Goal: Task Accomplishment & Management: Manage account settings

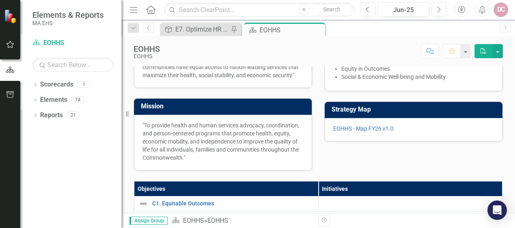
scroll to position [81, 0]
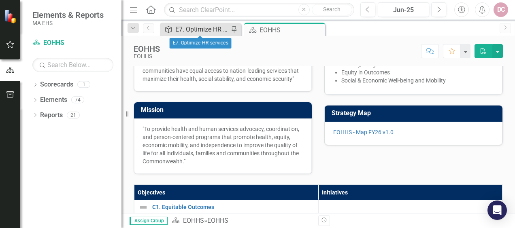
click at [209, 29] on div "E7. Optimize HR services" at bounding box center [201, 29] width 53 height 10
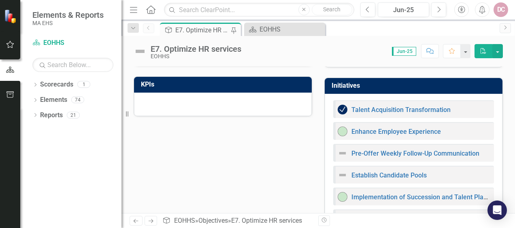
scroll to position [81, 0]
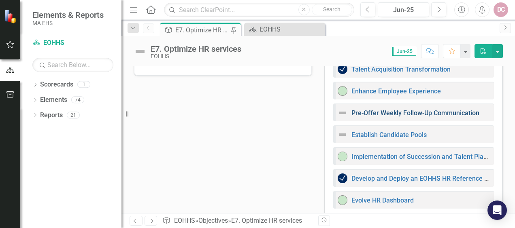
click at [393, 113] on link "Pre-Offer Weekly Follow-Up Communication" at bounding box center [416, 113] width 128 height 8
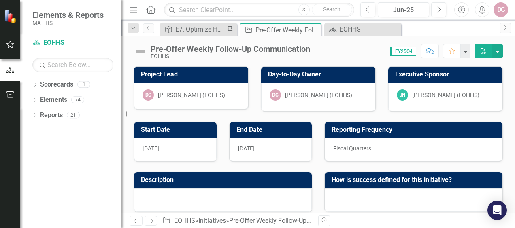
click at [139, 48] on img at bounding box center [140, 51] width 13 height 13
click at [139, 50] on img at bounding box center [140, 51] width 13 height 13
click at [484, 50] on icon "button" at bounding box center [484, 51] width 6 height 6
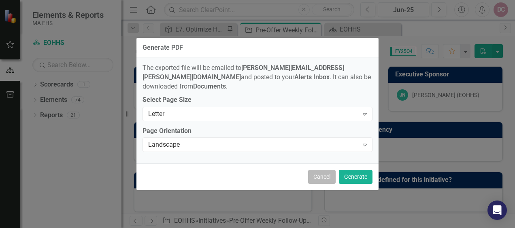
click at [320, 173] on button "Cancel" at bounding box center [322, 177] width 28 height 14
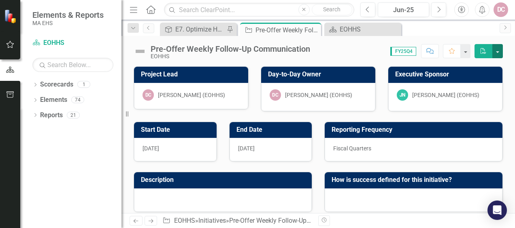
click at [496, 49] on button "button" at bounding box center [498, 51] width 11 height 14
click at [352, 52] on div "Score: 0.00 FY25Q4 Completed Comment Favorite PDF" at bounding box center [408, 51] width 189 height 14
click at [466, 53] on button "button" at bounding box center [465, 51] width 11 height 14
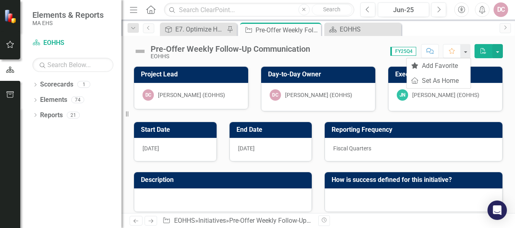
click at [354, 45] on div "Score: 0.00 FY25Q4 Completed Comment Favorite PDF" at bounding box center [408, 51] width 189 height 14
click at [221, 47] on div "Pre-Offer Weekly Follow-Up Communication" at bounding box center [231, 49] width 160 height 9
click at [245, 49] on div "Pre-Offer Weekly Follow-Up Communication" at bounding box center [231, 49] width 160 height 9
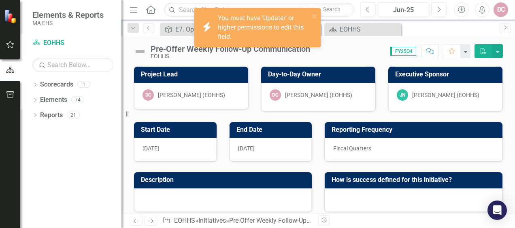
drag, startPoint x: 245, startPoint y: 49, endPoint x: 215, endPoint y: 51, distance: 30.8
click at [233, 52] on div "icon.bolt You must have 'Updater' or higher permissions to edit this field." at bounding box center [258, 30] width 130 height 49
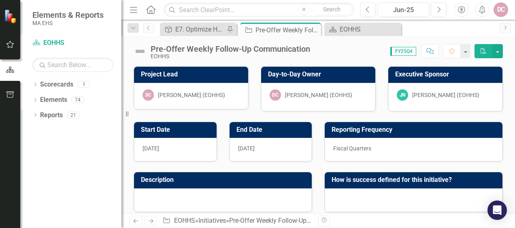
click at [145, 50] on img at bounding box center [140, 51] width 13 height 13
click at [141, 52] on img at bounding box center [140, 51] width 13 height 13
click at [499, 53] on button "button" at bounding box center [498, 51] width 11 height 14
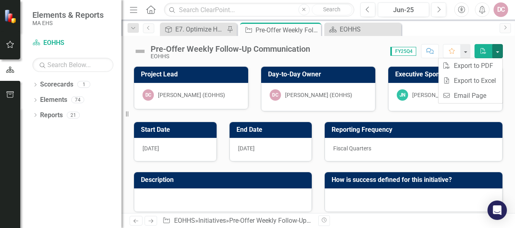
click at [482, 52] on icon "PDF" at bounding box center [483, 51] width 7 height 6
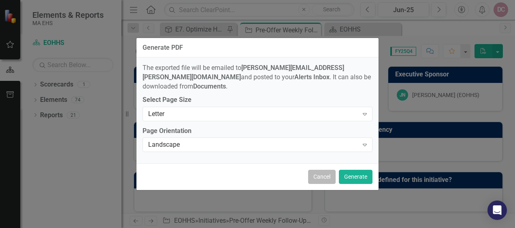
click at [325, 173] on button "Cancel" at bounding box center [322, 177] width 28 height 14
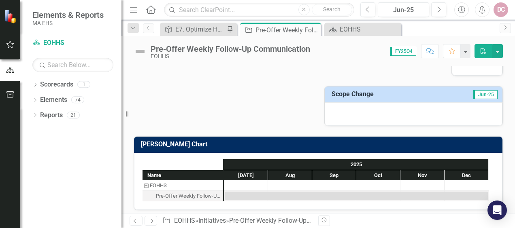
scroll to position [314, 0]
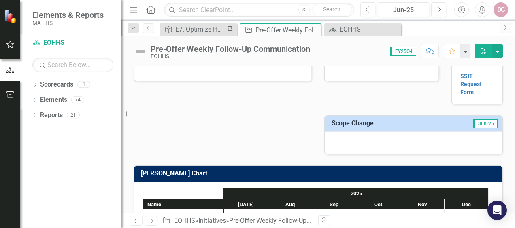
click at [338, 135] on div at bounding box center [414, 143] width 178 height 23
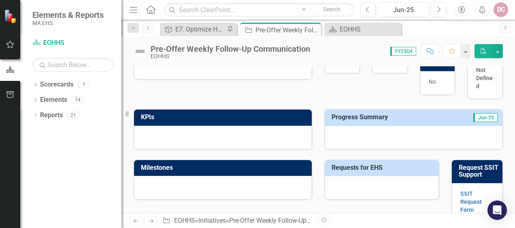
scroll to position [193, 0]
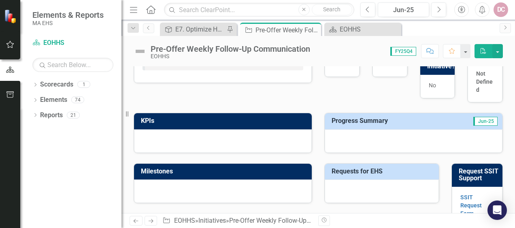
click at [345, 138] on div at bounding box center [414, 141] width 178 height 23
click at [333, 132] on div at bounding box center [414, 141] width 178 height 23
click at [329, 134] on div at bounding box center [414, 141] width 178 height 23
click at [435, 125] on td "Progress Summary" at bounding box center [389, 121] width 115 height 13
click at [430, 124] on td "Progress Summary" at bounding box center [389, 121] width 115 height 13
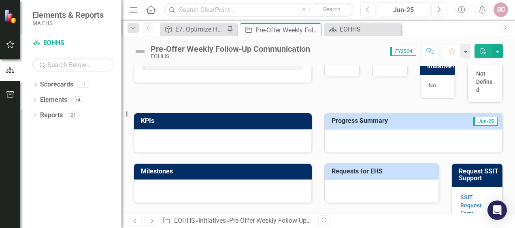
drag, startPoint x: 412, startPoint y: 119, endPoint x: 447, endPoint y: 117, distance: 34.5
click at [447, 117] on td "Jun-25" at bounding box center [472, 121] width 51 height 13
click at [218, 28] on div "E7. Optimize HR services" at bounding box center [199, 29] width 49 height 10
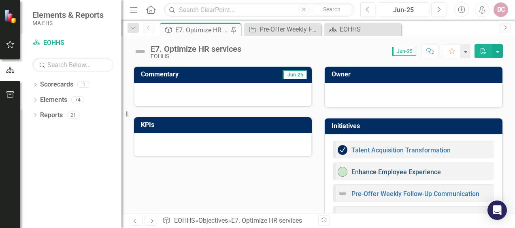
click at [376, 171] on link "Enhance Employee Experience" at bounding box center [397, 172] width 90 height 8
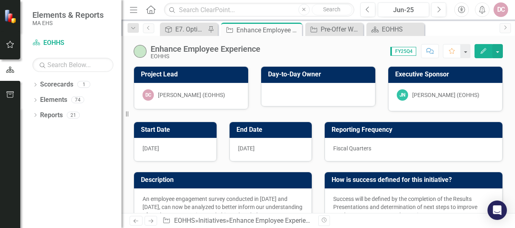
click at [241, 48] on div "Enhance Employee Experience" at bounding box center [206, 49] width 110 height 9
click at [276, 51] on div "Score: 0.00 FY25Q4 Completed Comment Favorite Edit" at bounding box center [383, 51] width 239 height 14
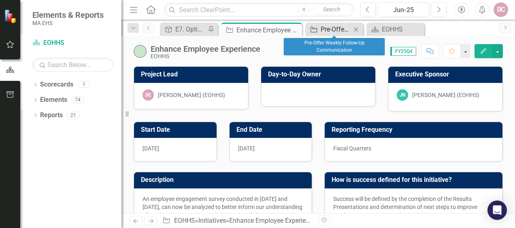
click at [334, 27] on div "Pre-Offer Weekly Follow-Up Communication" at bounding box center [336, 29] width 30 height 10
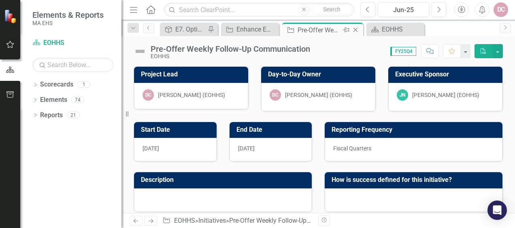
click at [341, 29] on div "Pin" at bounding box center [346, 30] width 10 height 10
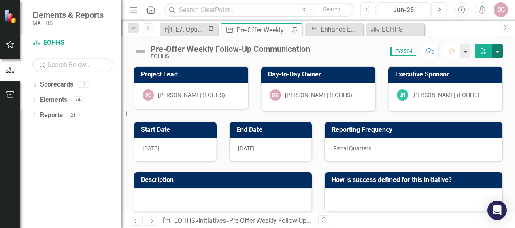
click at [500, 50] on button "button" at bounding box center [498, 51] width 11 height 14
click at [333, 48] on div "Score: 0.00 FY25Q4 Completed Comment Favorite PDF" at bounding box center [408, 51] width 189 height 14
click at [281, 29] on div "Pre-Offer Weekly Follow-Up Communication" at bounding box center [263, 30] width 53 height 10
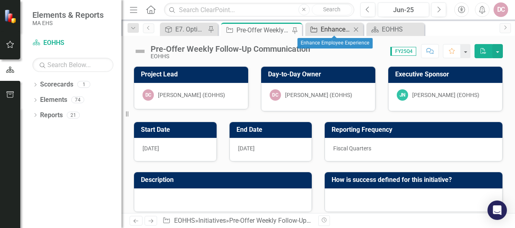
click at [326, 30] on div "Enhance Employee Experience" at bounding box center [336, 29] width 30 height 10
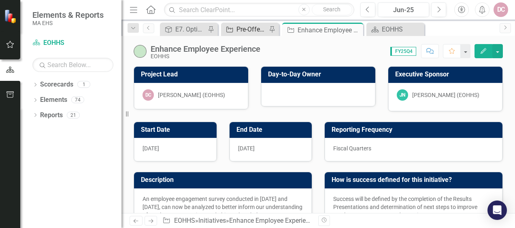
click at [256, 30] on div "Pre-Offer Weekly Follow-Up Communication" at bounding box center [252, 29] width 30 height 10
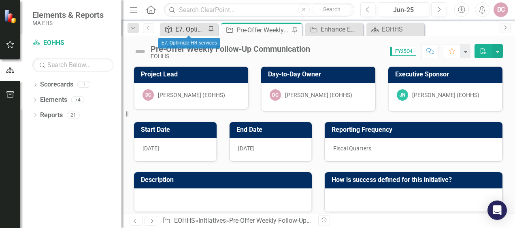
click at [198, 28] on div "E7. Optimize HR services" at bounding box center [190, 29] width 30 height 10
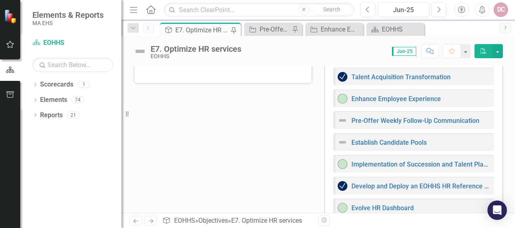
scroll to position [81, 0]
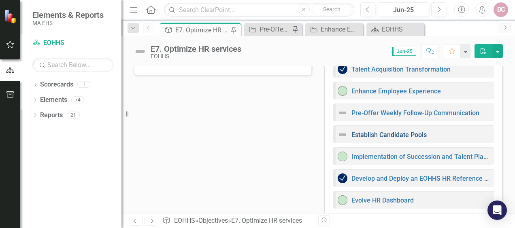
click at [375, 132] on link "Establish Candidate Pools" at bounding box center [389, 135] width 75 height 8
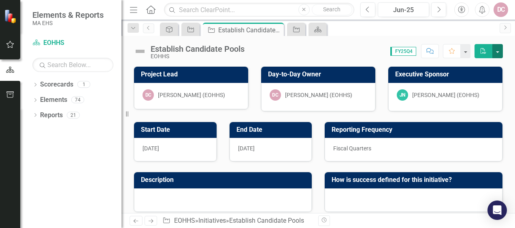
click at [498, 50] on button "button" at bounding box center [498, 51] width 11 height 14
click at [365, 48] on div "Score: 0.00 FY25Q4 Completed Comment Favorite PDF" at bounding box center [376, 51] width 254 height 14
click at [499, 9] on div "DC" at bounding box center [501, 9] width 15 height 15
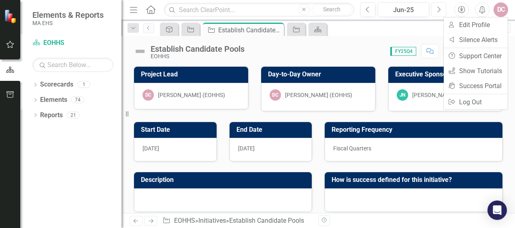
click at [440, 11] on icon "Next" at bounding box center [439, 9] width 4 height 7
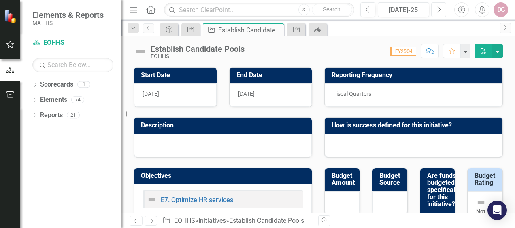
scroll to position [41, 0]
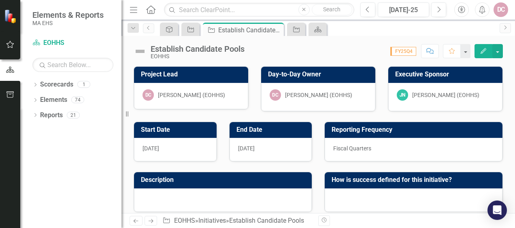
click at [402, 51] on span "FY25Q4" at bounding box center [403, 51] width 26 height 9
click at [410, 53] on span "FY25Q4" at bounding box center [403, 51] width 26 height 9
click at [413, 52] on span "FY25Q4" at bounding box center [403, 51] width 26 height 9
click at [486, 51] on icon "Edit" at bounding box center [483, 51] width 7 height 6
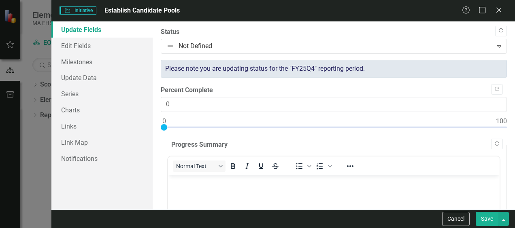
click at [499, 9] on icon "Close" at bounding box center [499, 10] width 8 height 6
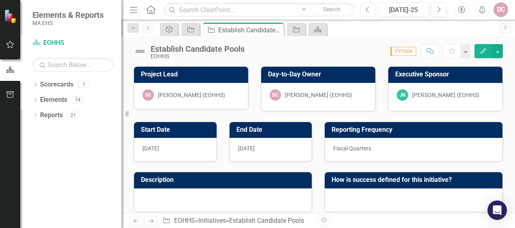
click at [368, 11] on icon "button" at bounding box center [367, 9] width 3 height 6
click at [439, 7] on icon "button" at bounding box center [439, 9] width 3 height 6
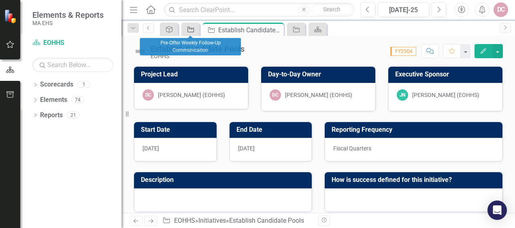
click at [190, 31] on icon "Initiative" at bounding box center [191, 29] width 8 height 6
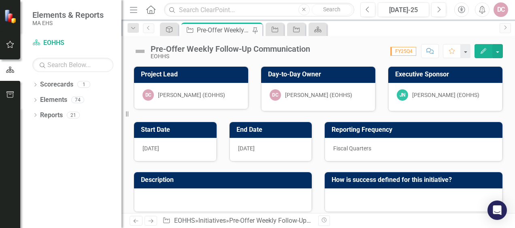
click at [486, 53] on icon "Edit" at bounding box center [483, 51] width 7 height 6
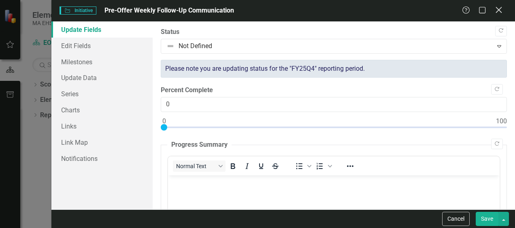
click at [500, 10] on icon "Close" at bounding box center [499, 10] width 10 height 8
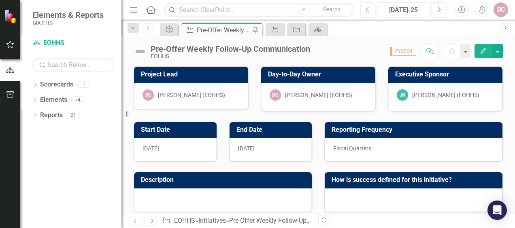
click at [295, 48] on div "Pre-Offer Weekly Follow-Up Communication" at bounding box center [231, 49] width 160 height 9
click at [320, 45] on div "Score: 0.00 FY25Q4 Completed Comment Favorite Edit" at bounding box center [408, 51] width 189 height 14
click at [156, 50] on div "Pre-Offer Weekly Follow-Up Communication" at bounding box center [231, 49] width 160 height 9
click at [142, 49] on img at bounding box center [140, 51] width 13 height 13
click at [221, 49] on div "Pre-Offer Weekly Follow-Up Communication" at bounding box center [231, 49] width 160 height 9
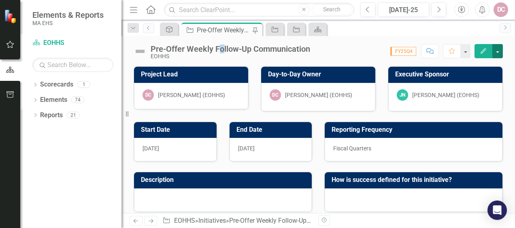
click at [499, 50] on button "button" at bounding box center [498, 51] width 11 height 14
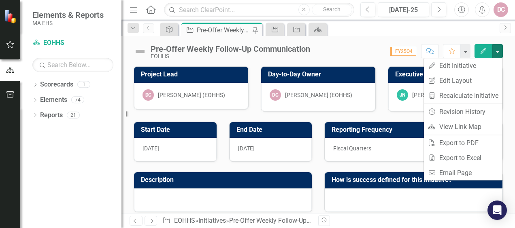
click at [367, 57] on div "Score: 0.00 FY25Q4 Completed Comment Favorite Edit" at bounding box center [408, 51] width 189 height 14
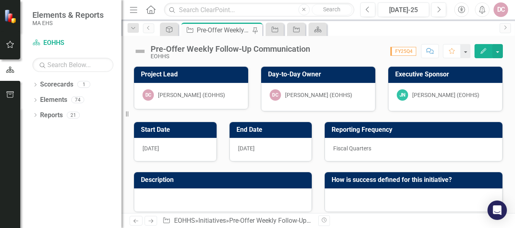
click at [407, 49] on span "FY25Q4" at bounding box center [403, 51] width 26 height 9
click at [405, 52] on span "FY25Q4" at bounding box center [403, 51] width 26 height 9
drag, startPoint x: 405, startPoint y: 52, endPoint x: 390, endPoint y: 51, distance: 15.0
click at [390, 51] on div "FY25Q4" at bounding box center [401, 51] width 31 height 9
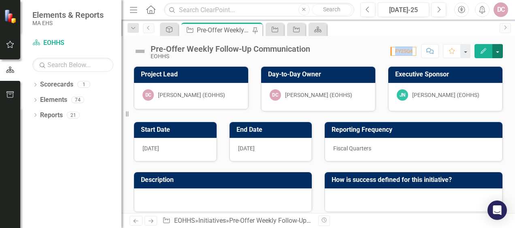
click at [497, 51] on button "button" at bounding box center [498, 51] width 11 height 14
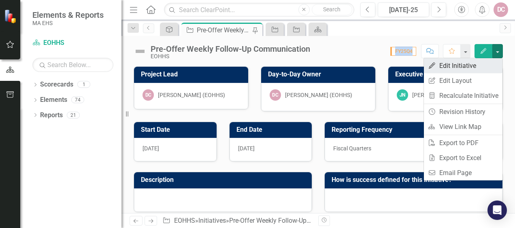
click at [463, 66] on link "Edit Edit Initiative" at bounding box center [463, 65] width 79 height 15
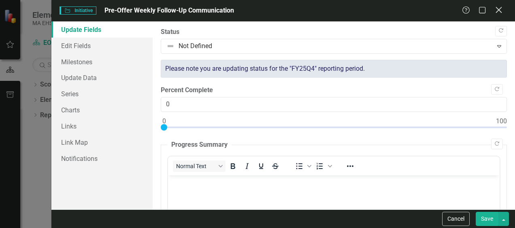
click at [498, 9] on icon "Close" at bounding box center [499, 10] width 10 height 8
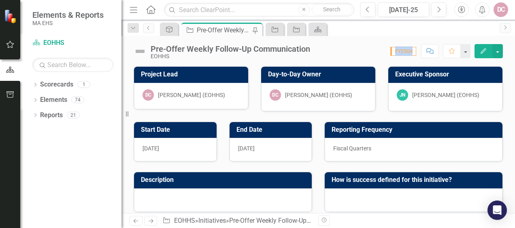
click at [366, 58] on div "Pre-Offer Weekly Follow-Up Communication EOHHS Score: 0.00 FY25Q4 Completed Com…" at bounding box center [319, 48] width 394 height 24
click at [487, 51] on icon "Edit" at bounding box center [483, 51] width 7 height 6
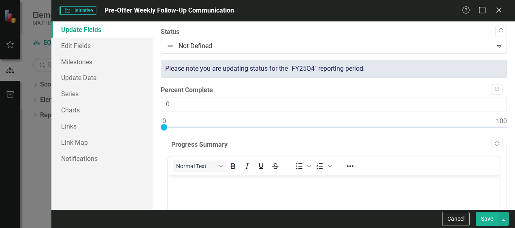
click at [495, 12] on icon "Close" at bounding box center [499, 10] width 8 height 6
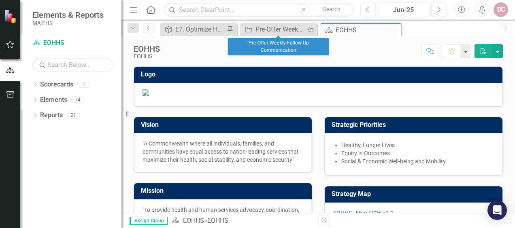
click at [311, 28] on icon "Pin" at bounding box center [310, 30] width 6 height 8
click at [310, 28] on icon "Close" at bounding box center [310, 29] width 8 height 6
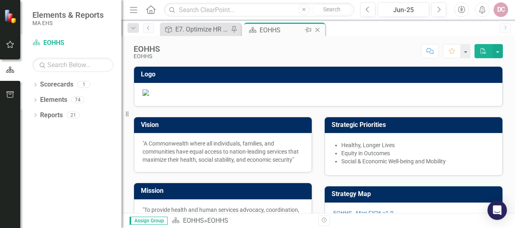
click at [288, 29] on div "EOHHS" at bounding box center [281, 30] width 43 height 10
click at [215, 27] on div "E7. Optimize HR services" at bounding box center [201, 29] width 53 height 10
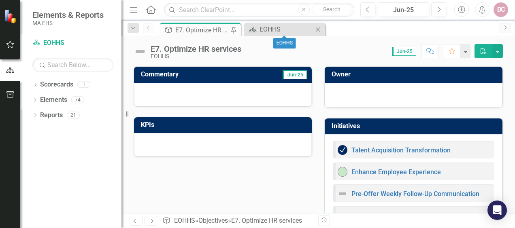
click at [319, 29] on icon "Close" at bounding box center [318, 29] width 8 height 6
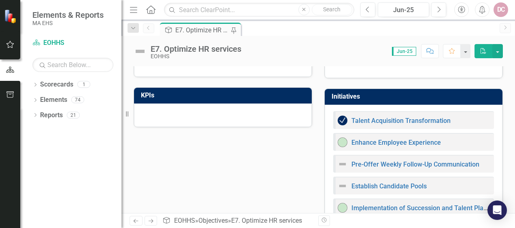
scroll to position [81, 0]
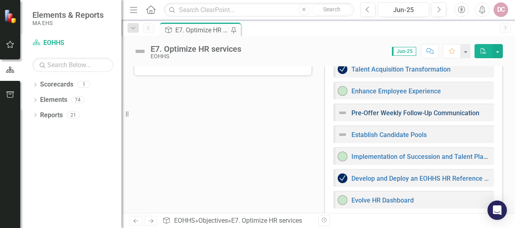
click at [418, 112] on link "Pre-Offer Weekly Follow-Up Communication" at bounding box center [416, 113] width 128 height 8
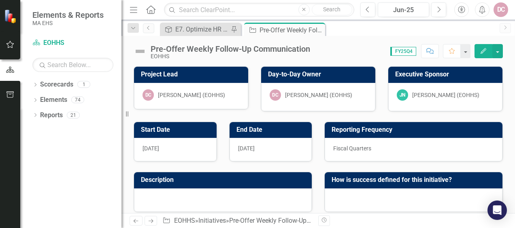
click at [484, 50] on icon "button" at bounding box center [484, 51] width 6 height 6
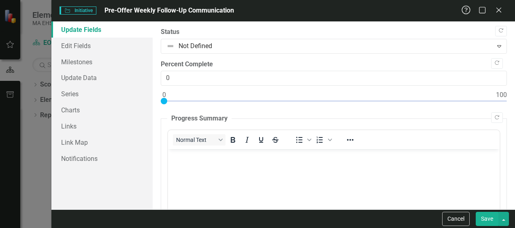
click at [497, 10] on icon "Close" at bounding box center [499, 10] width 8 height 6
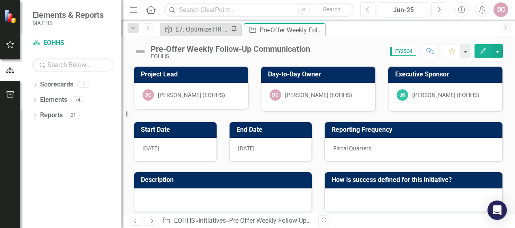
click at [440, 7] on icon "Next" at bounding box center [439, 9] width 4 height 7
click at [483, 51] on icon "Edit" at bounding box center [483, 51] width 7 height 6
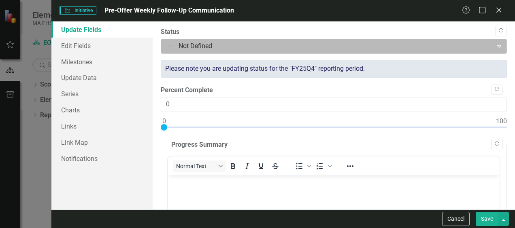
click at [495, 44] on icon "Expand" at bounding box center [499, 46] width 8 height 6
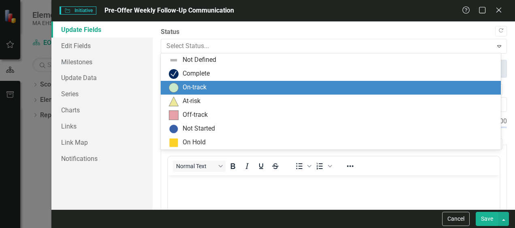
click at [418, 93] on div "On-track" at bounding box center [331, 88] width 340 height 14
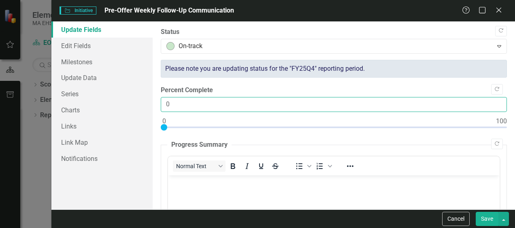
click at [493, 106] on input "0" at bounding box center [334, 104] width 346 height 15
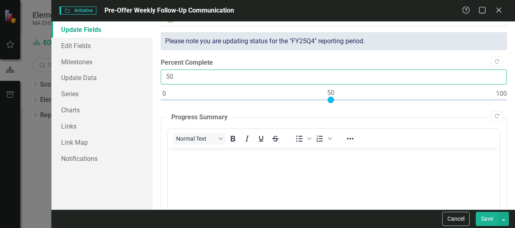
scroll to position [81, 0]
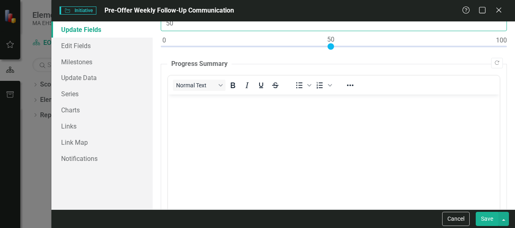
type input "50"
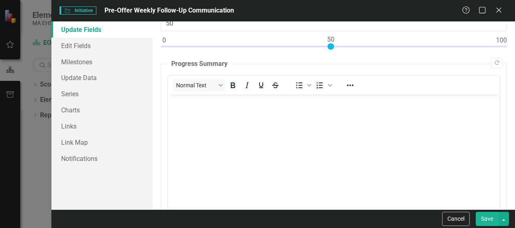
click at [194, 105] on p "Rich Text Area. Press ALT-0 for help." at bounding box center [334, 101] width 328 height 10
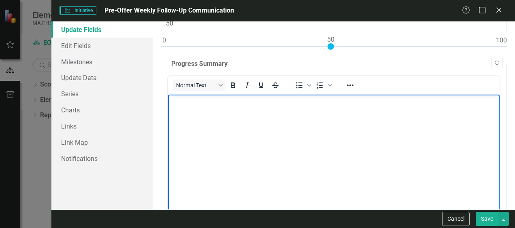
click at [181, 104] on p "Rich Text Area. Press ALT-0 for help." at bounding box center [334, 101] width 328 height 10
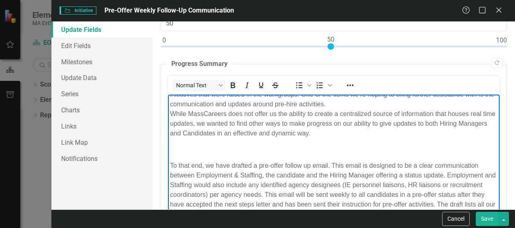
scroll to position [0, 0]
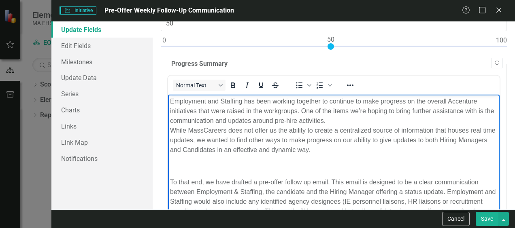
click at [484, 219] on button "Save" at bounding box center [487, 219] width 23 height 14
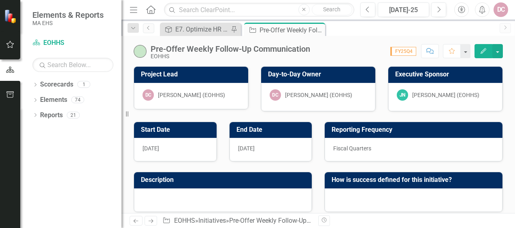
click at [266, 147] on div "[DATE]" at bounding box center [271, 149] width 83 height 23
click at [268, 128] on h3 "End Date" at bounding box center [273, 129] width 72 height 7
click at [484, 51] on icon "Edit" at bounding box center [483, 51] width 7 height 6
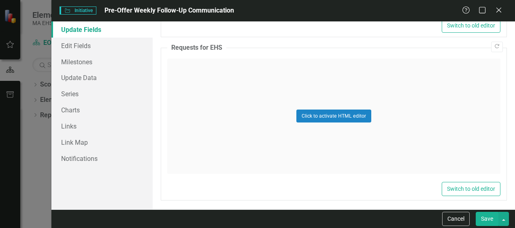
scroll to position [724, 0]
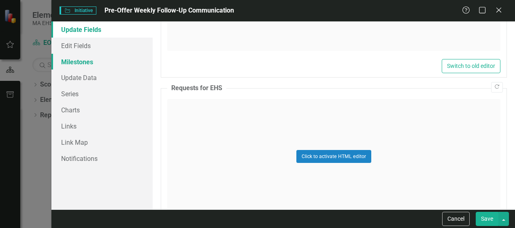
click at [79, 62] on link "Milestones" at bounding box center [101, 62] width 101 height 16
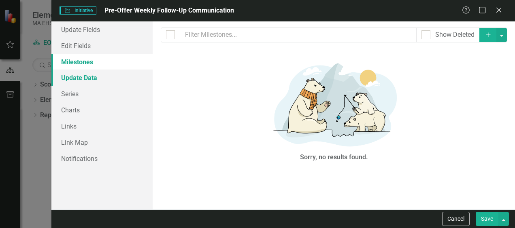
click at [104, 79] on link "Update Data" at bounding box center [101, 78] width 101 height 16
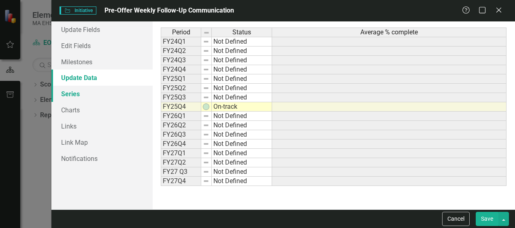
click at [89, 97] on link "Series" at bounding box center [101, 94] width 101 height 16
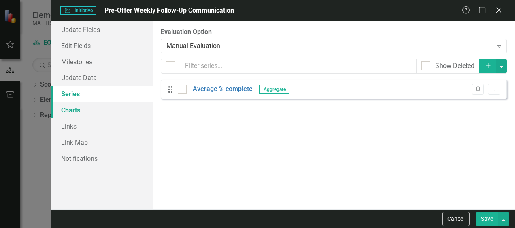
click at [83, 111] on link "Charts" at bounding box center [101, 110] width 101 height 16
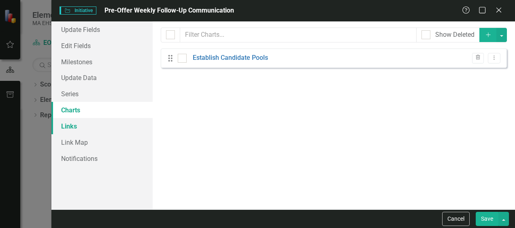
click at [74, 127] on link "Links" at bounding box center [101, 126] width 101 height 16
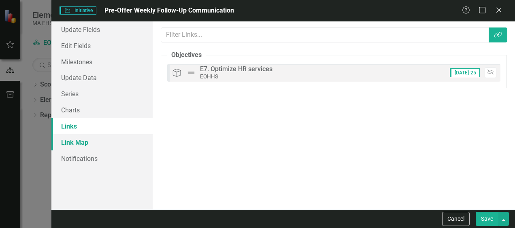
click at [76, 145] on link "Link Map" at bounding box center [101, 142] width 101 height 16
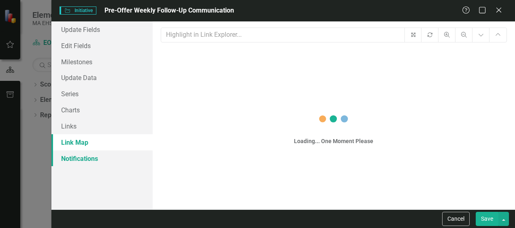
click at [79, 160] on link "Notifications" at bounding box center [101, 159] width 101 height 16
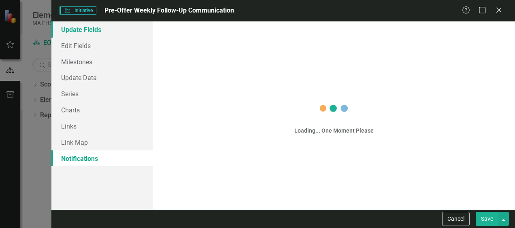
click at [106, 32] on link "Update Fields" at bounding box center [101, 29] width 101 height 16
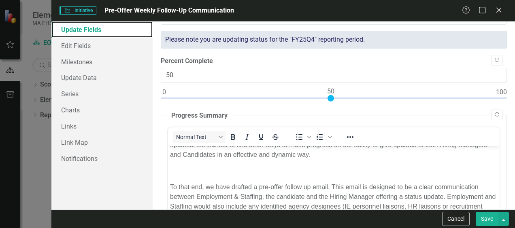
scroll to position [0, 0]
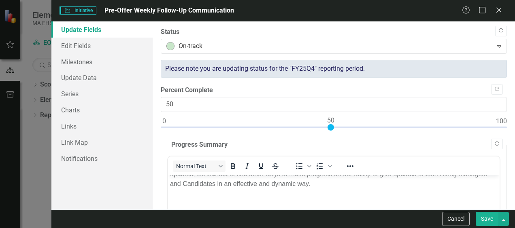
click at [487, 220] on button "Save" at bounding box center [487, 219] width 23 height 14
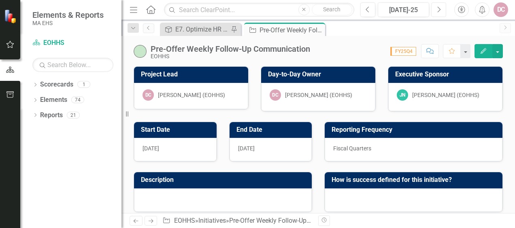
click at [439, 7] on icon "Next" at bounding box center [439, 9] width 4 height 7
click at [484, 52] on icon "button" at bounding box center [484, 51] width 6 height 6
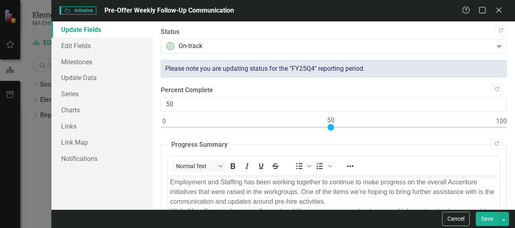
click at [429, 126] on div at bounding box center [334, 129] width 346 height 10
click at [464, 126] on div at bounding box center [334, 129] width 346 height 10
type input "90"
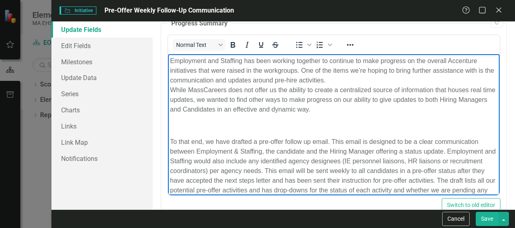
drag, startPoint x: 312, startPoint y: 183, endPoint x: 335, endPoint y: 119, distance: 68.0
click at [168, 57] on html "Employment and Staffing has been working together to continue to make progress …" at bounding box center [334, 148] width 332 height 189
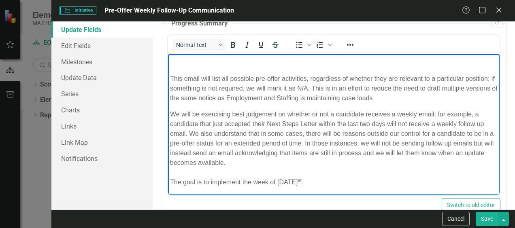
scroll to position [96, 0]
click at [488, 217] on button "Save" at bounding box center [487, 219] width 23 height 14
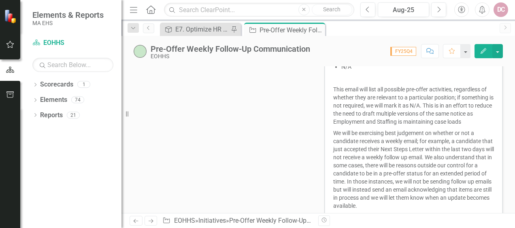
scroll to position [365, 0]
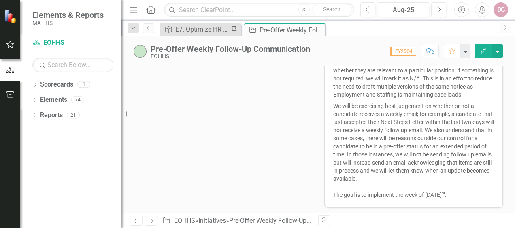
click at [443, 192] on sup "st" at bounding box center [443, 193] width 3 height 5
click at [443, 195] on p "We will be exercising best judgement on whether or not a candidate receives a w…" at bounding box center [413, 149] width 161 height 99
click at [485, 50] on icon "button" at bounding box center [484, 51] width 6 height 6
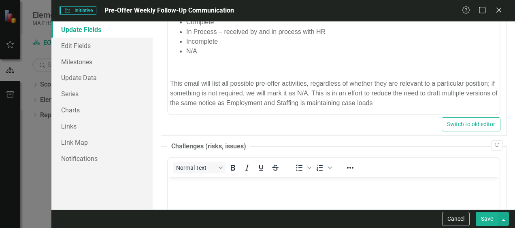
scroll to position [0, 0]
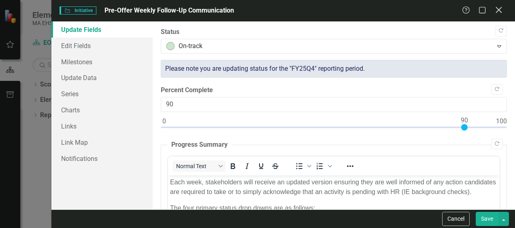
click at [498, 10] on icon at bounding box center [499, 10] width 6 height 6
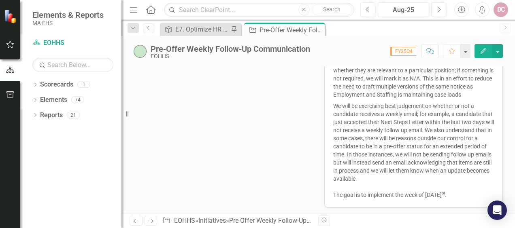
click at [409, 51] on span "FY25Q4" at bounding box center [403, 51] width 26 height 9
click at [407, 51] on span "FY25Q4" at bounding box center [403, 51] width 26 height 9
drag, startPoint x: 407, startPoint y: 51, endPoint x: 400, endPoint y: 67, distance: 17.6
click at [400, 67] on p "This email will list all possible pre-offer activities, regardless of whether t…" at bounding box center [413, 79] width 161 height 44
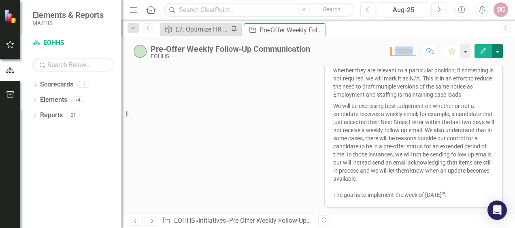
click at [502, 51] on button "button" at bounding box center [498, 51] width 11 height 14
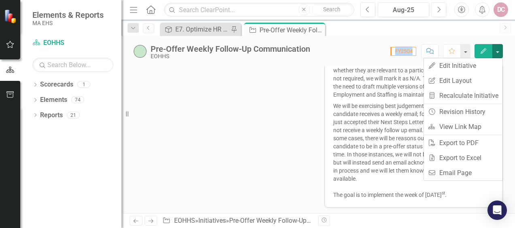
click at [486, 49] on icon "button" at bounding box center [484, 51] width 6 height 6
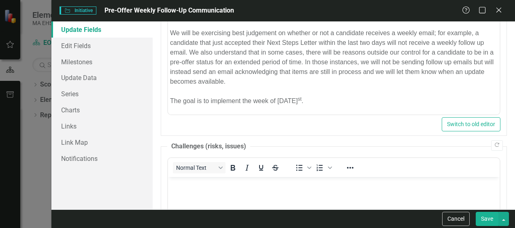
scroll to position [96, 0]
click at [316, 100] on p "We will be exercising best judgement on whether or not a candidate receives a w…" at bounding box center [334, 67] width 328 height 78
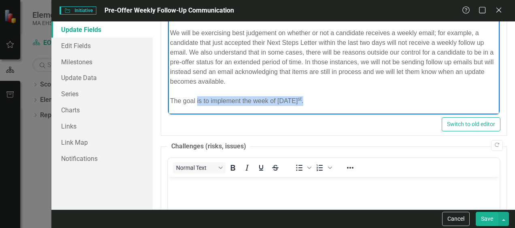
drag, startPoint x: 311, startPoint y: 100, endPoint x: 197, endPoint y: 104, distance: 113.9
click at [197, 104] on p "We will be exercising best judgement on whether or not a candidate receives a w…" at bounding box center [334, 67] width 328 height 78
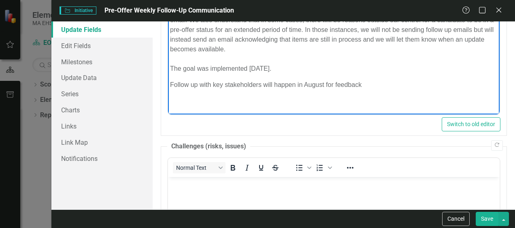
scroll to position [112, 0]
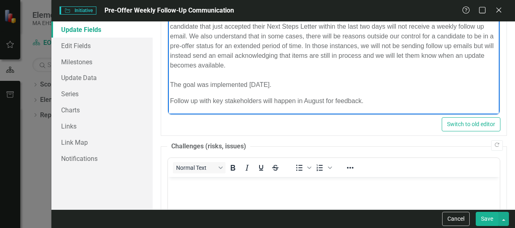
click at [484, 217] on button "Save" at bounding box center [487, 219] width 23 height 14
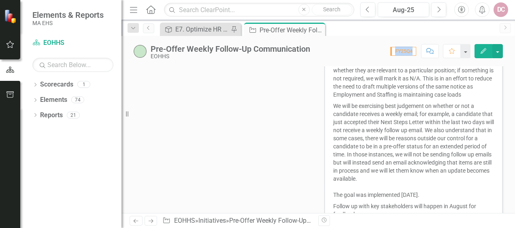
click at [412, 52] on span "FY25Q4" at bounding box center [403, 51] width 26 height 9
click at [410, 52] on span "FY25Q4" at bounding box center [403, 51] width 26 height 9
drag, startPoint x: 410, startPoint y: 52, endPoint x: 397, endPoint y: 54, distance: 13.1
click at [397, 54] on span "FY25Q4" at bounding box center [403, 51] width 26 height 9
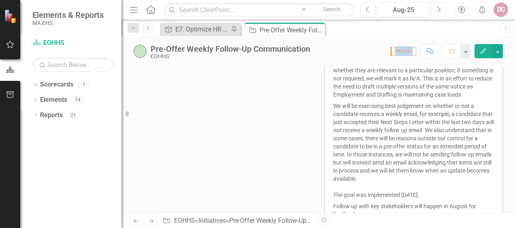
click at [442, 8] on button "Next" at bounding box center [438, 9] width 15 height 15
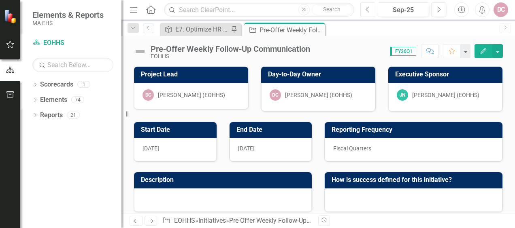
click at [371, 9] on button "Previous" at bounding box center [367, 9] width 15 height 15
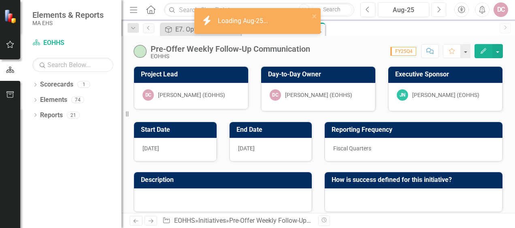
click at [441, 7] on icon "Next" at bounding box center [439, 9] width 4 height 7
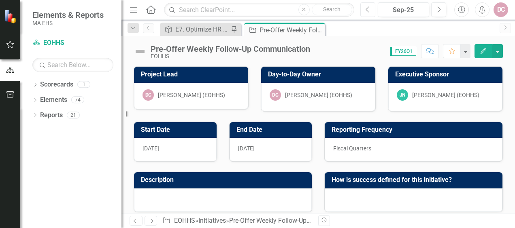
click at [369, 8] on icon "Previous" at bounding box center [368, 9] width 4 height 7
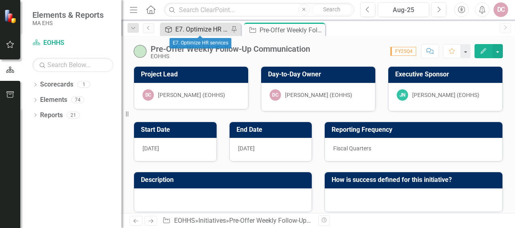
click at [209, 28] on div "E7. Optimize HR services" at bounding box center [201, 29] width 53 height 10
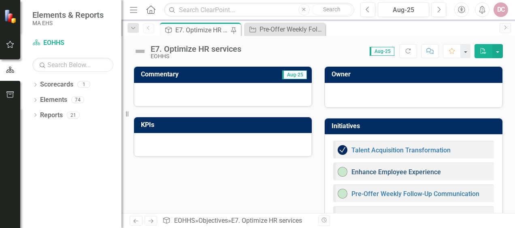
click at [355, 173] on link "Enhance Employee Experience" at bounding box center [397, 172] width 90 height 8
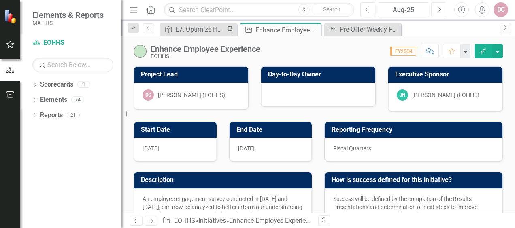
click at [438, 11] on icon "Next" at bounding box center [439, 9] width 4 height 7
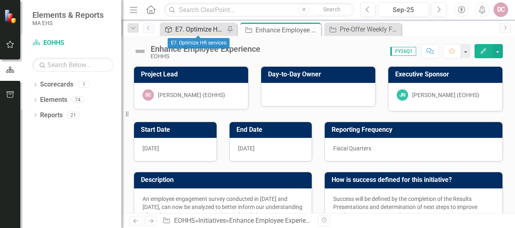
click at [201, 28] on div "E7. Optimize HR services" at bounding box center [199, 29] width 49 height 10
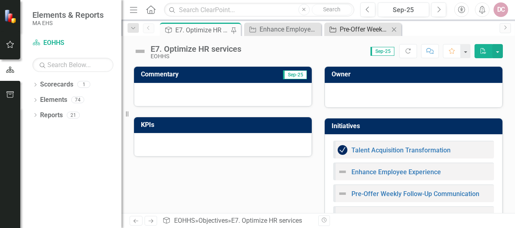
click at [360, 31] on div "Pre-Offer Weekly Follow-Up Communication" at bounding box center [364, 29] width 49 height 10
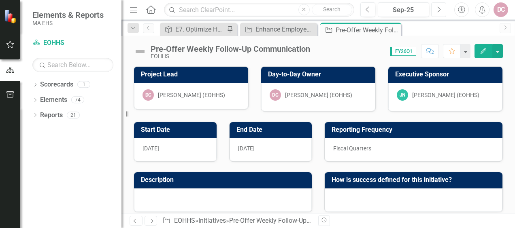
click at [443, 11] on button "Next" at bounding box center [438, 9] width 15 height 15
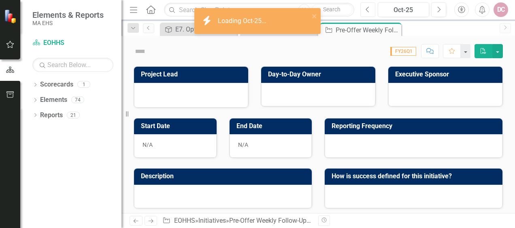
click at [368, 8] on icon "button" at bounding box center [367, 9] width 3 height 6
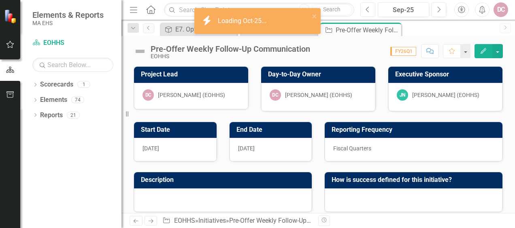
click at [369, 8] on icon "Previous" at bounding box center [368, 9] width 4 height 7
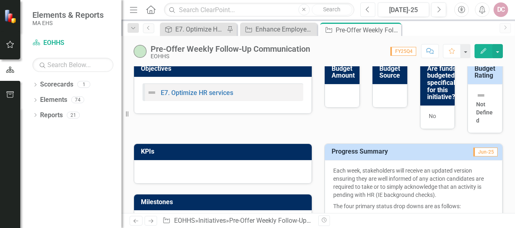
scroll to position [203, 0]
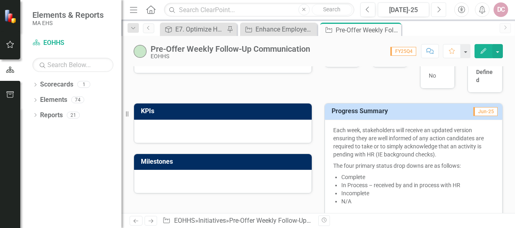
click at [439, 11] on icon "button" at bounding box center [439, 9] width 3 height 6
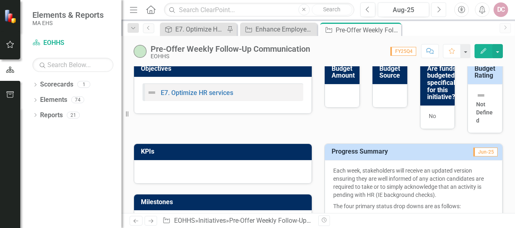
scroll to position [203, 0]
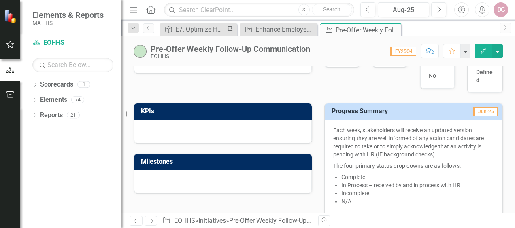
click at [484, 51] on icon "Edit" at bounding box center [483, 51] width 7 height 6
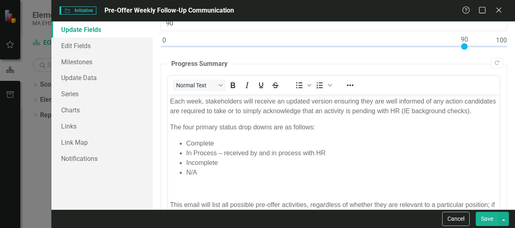
scroll to position [0, 0]
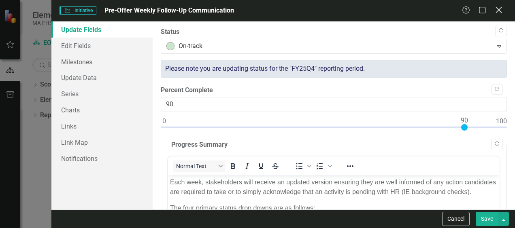
click at [497, 11] on icon at bounding box center [499, 10] width 6 height 6
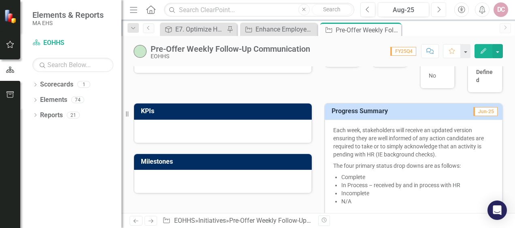
click at [440, 10] on icon "Next" at bounding box center [439, 9] width 4 height 7
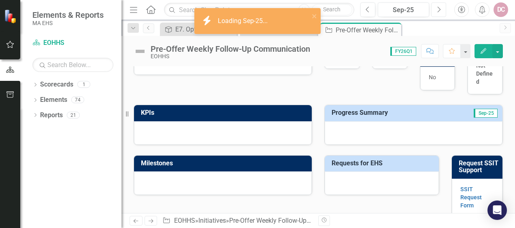
scroll to position [203, 0]
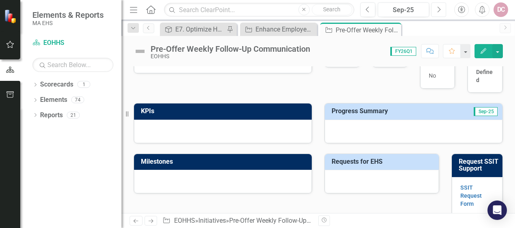
click at [439, 8] on icon "Next" at bounding box center [439, 9] width 4 height 7
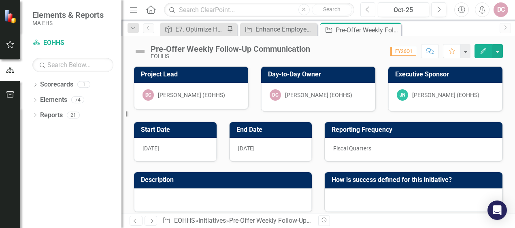
click at [368, 11] on icon "Previous" at bounding box center [368, 9] width 4 height 7
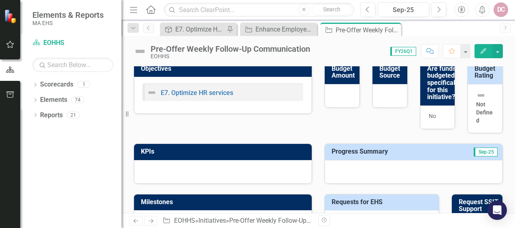
scroll to position [203, 0]
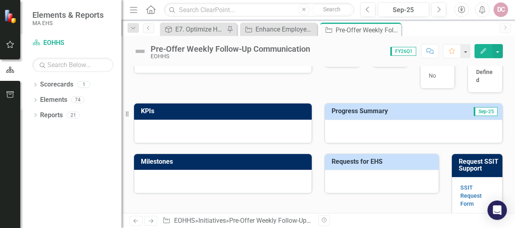
click at [349, 124] on div at bounding box center [414, 131] width 178 height 23
click at [365, 7] on button "Previous" at bounding box center [367, 9] width 15 height 15
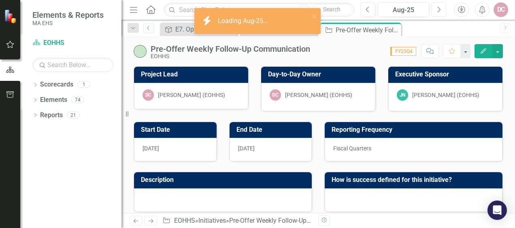
click at [439, 10] on icon "Next" at bounding box center [439, 9] width 4 height 7
click at [314, 14] on icon "close" at bounding box center [315, 16] width 6 height 6
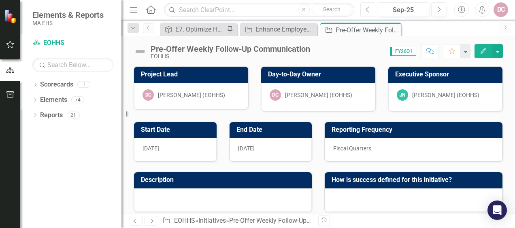
click at [371, 11] on button "Previous" at bounding box center [367, 9] width 15 height 15
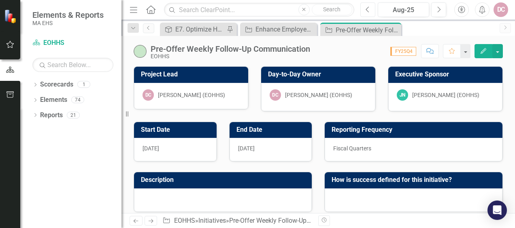
click at [371, 11] on button "Previous" at bounding box center [367, 9] width 15 height 15
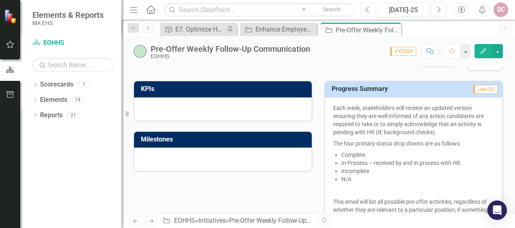
scroll to position [243, 0]
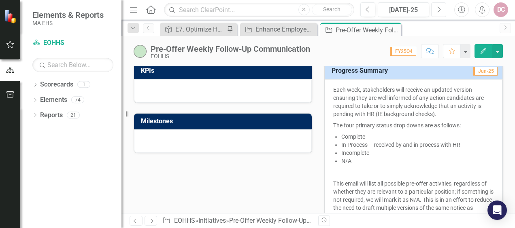
click at [439, 8] on icon "Next" at bounding box center [439, 9] width 4 height 7
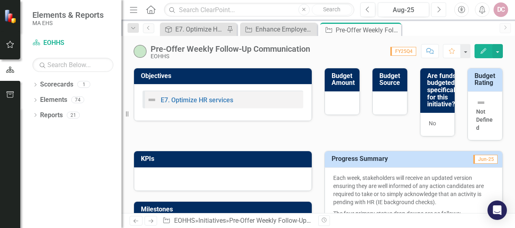
scroll to position [122, 0]
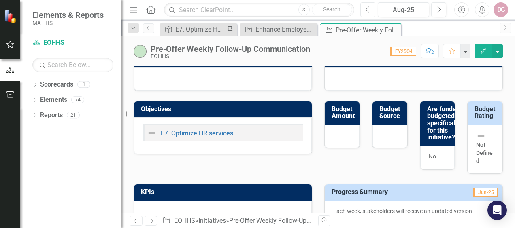
click at [369, 10] on icon "Previous" at bounding box center [368, 9] width 4 height 7
